Goal: Task Accomplishment & Management: Manage account settings

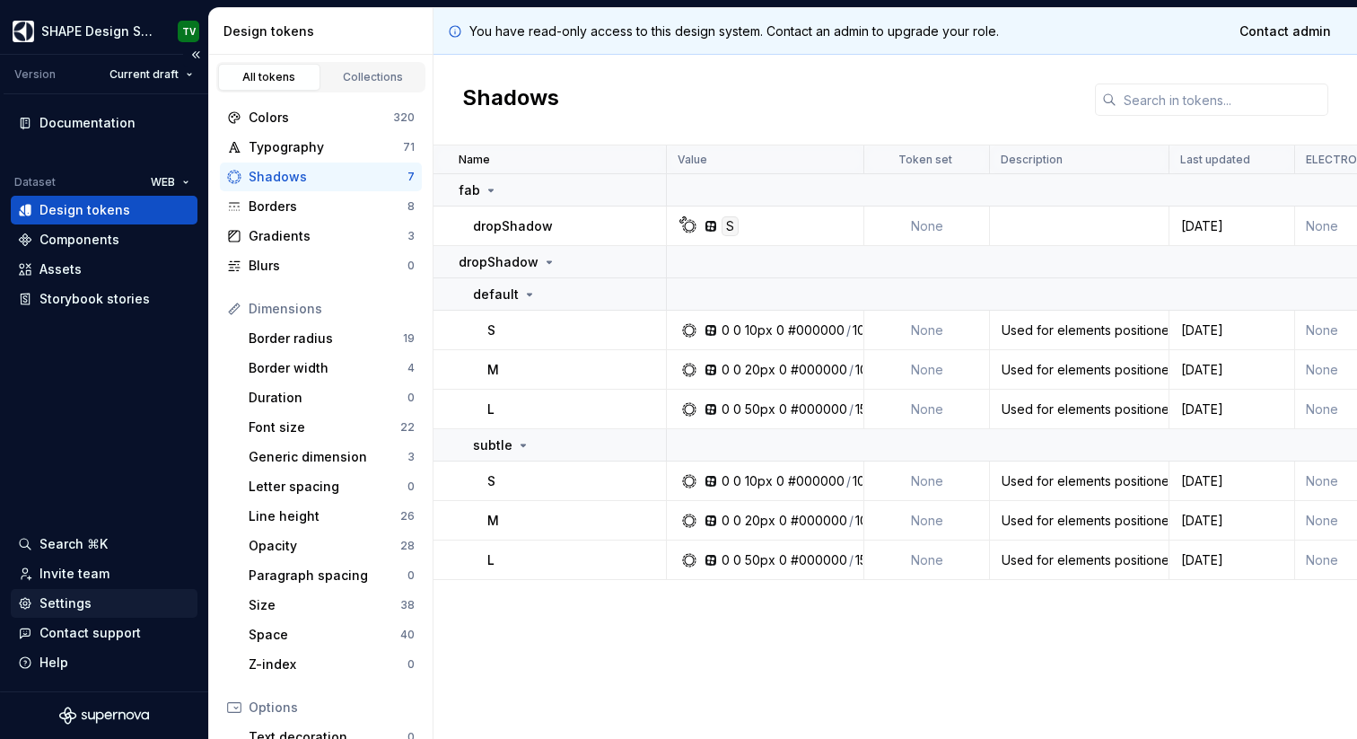
click at [69, 602] on div "Settings" at bounding box center [66, 603] width 52 height 18
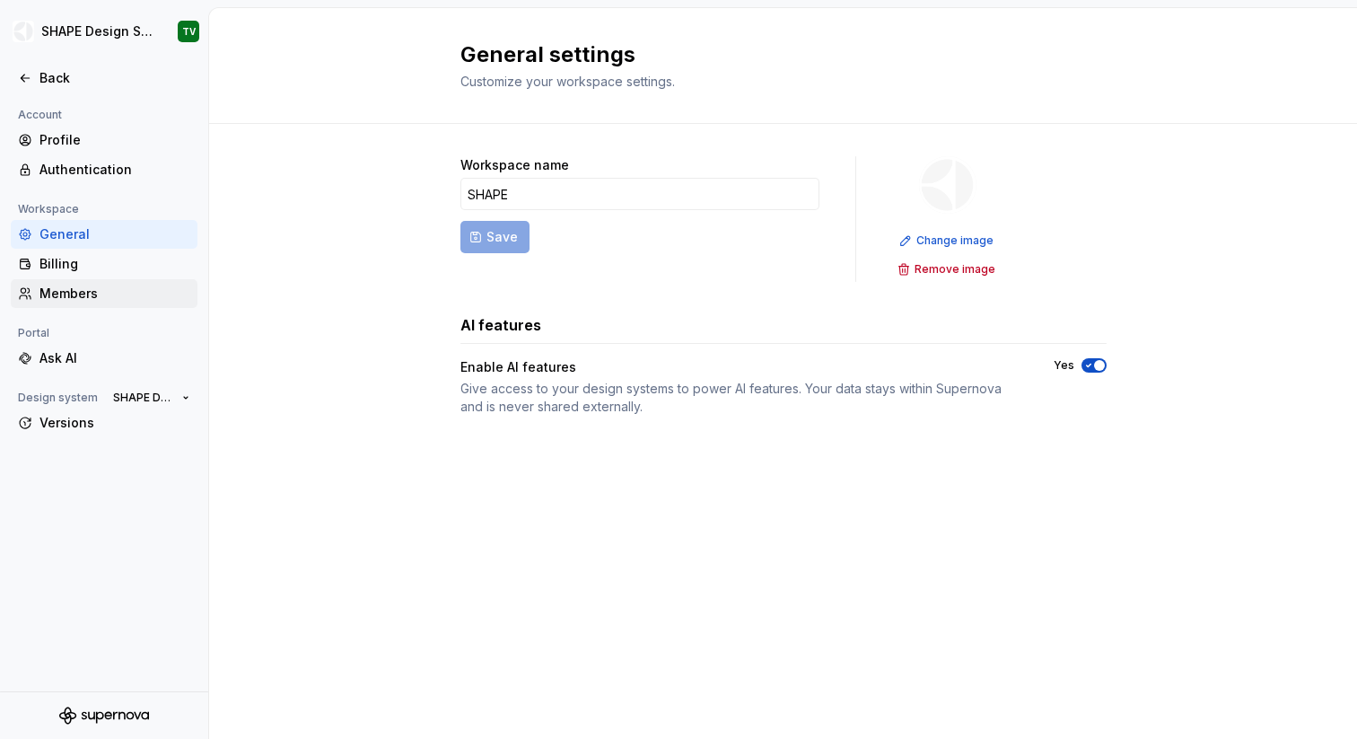
click at [68, 292] on div "Members" at bounding box center [115, 294] width 151 height 18
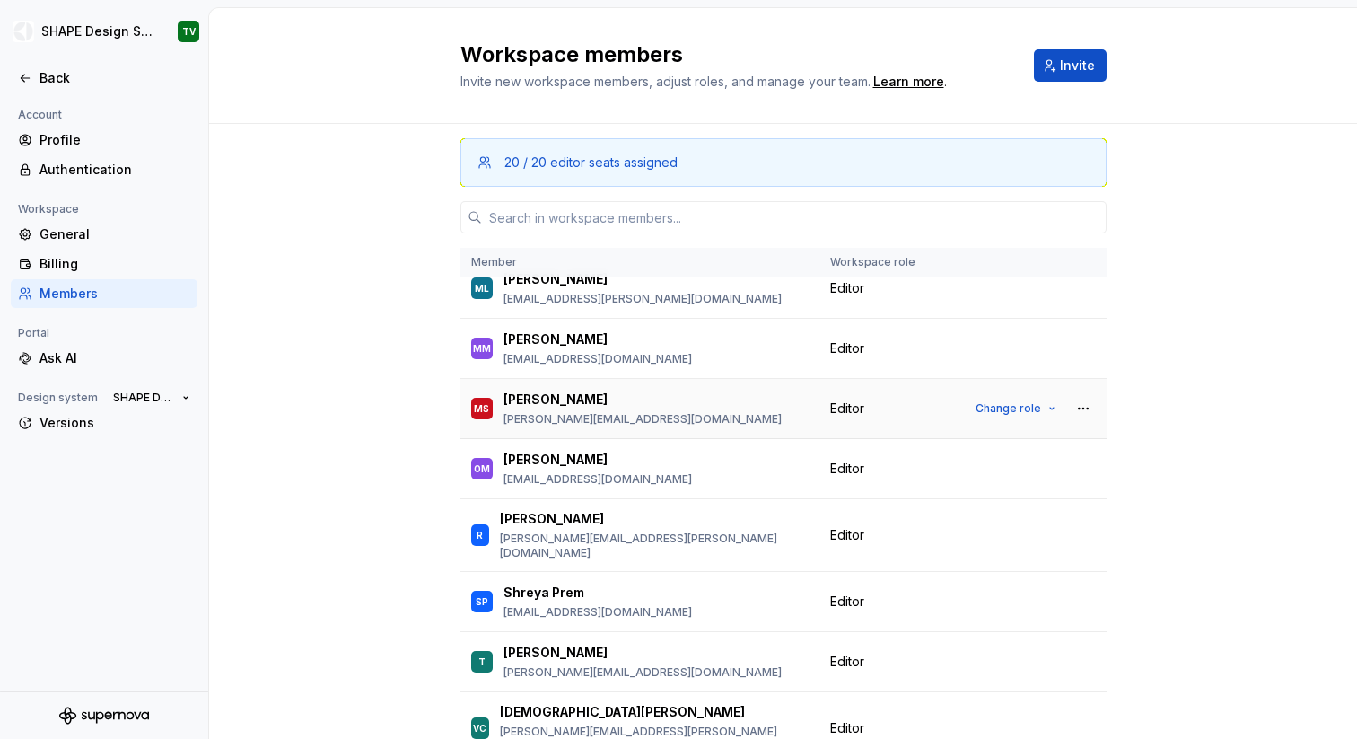
scroll to position [826, 0]
